Goal: Task Accomplishment & Management: Use online tool/utility

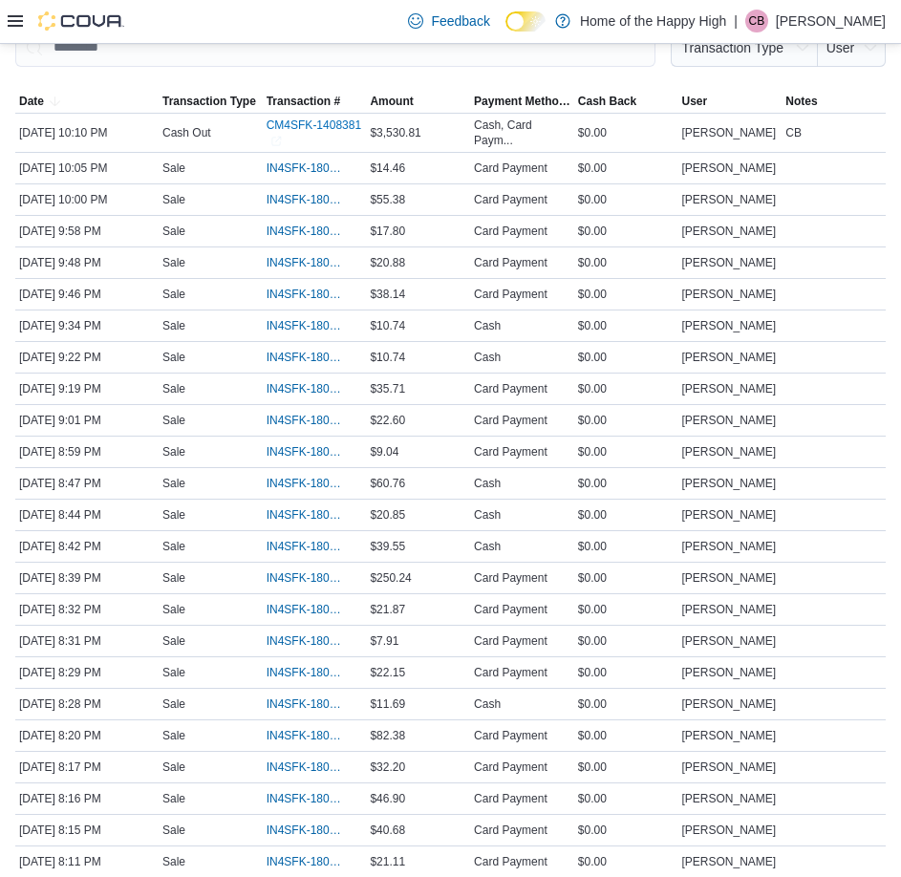
scroll to position [764, 0]
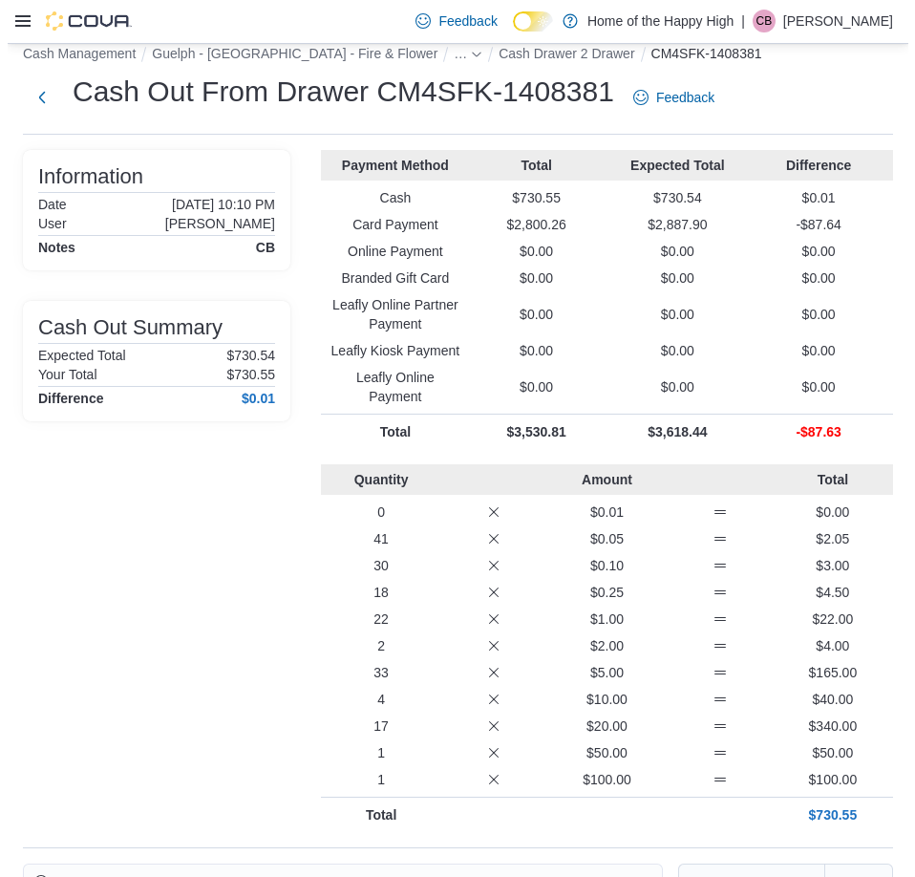
scroll to position [0, 0]
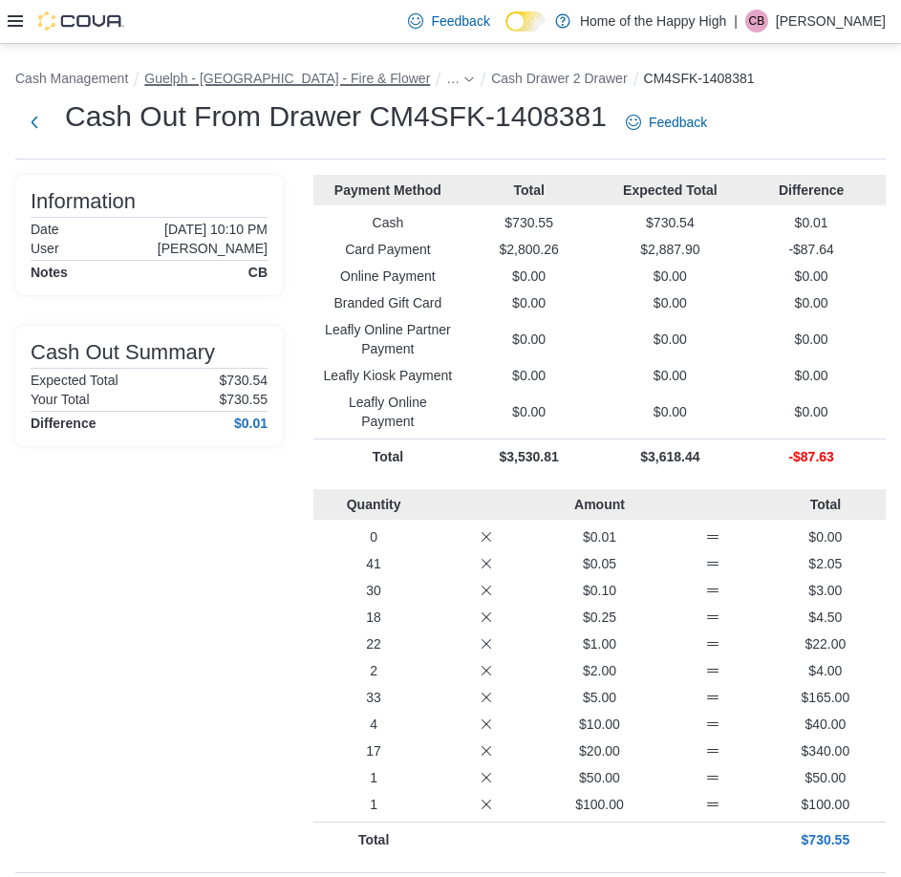
click at [272, 79] on button "Guelph - [GEOGRAPHIC_DATA] - Fire & Flower" at bounding box center [287, 78] width 286 height 15
